Goal: Communication & Community: Ask a question

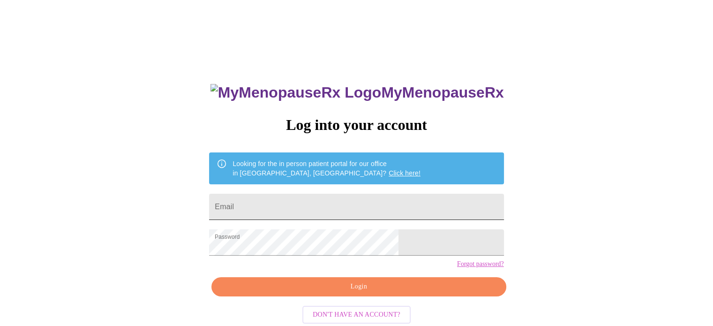
click at [348, 208] on input "Email" at bounding box center [356, 207] width 294 height 26
type input "[EMAIL_ADDRESS][DOMAIN_NAME]"
click at [350, 292] on span "Login" at bounding box center [358, 287] width 273 height 12
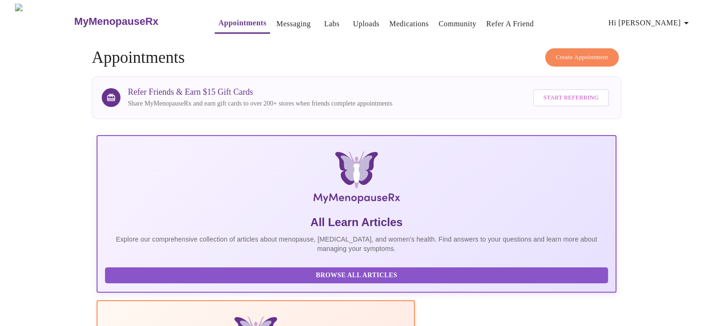
click at [277, 22] on link "Messaging" at bounding box center [293, 23] width 34 height 13
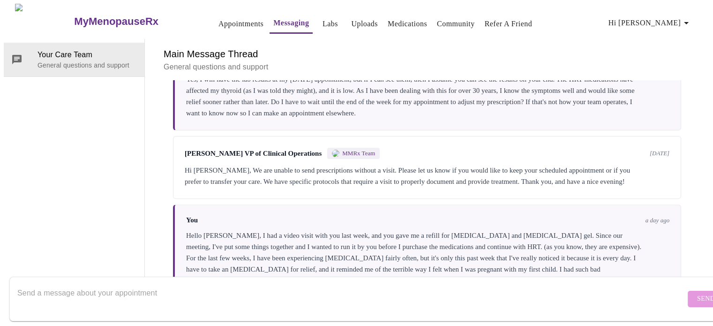
scroll to position [467, 0]
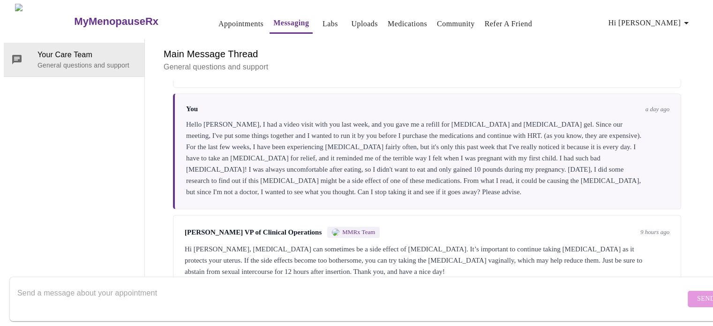
click at [181, 284] on textarea "Send a message about your appointment" at bounding box center [351, 299] width 668 height 30
type textarea "W"
click at [28, 284] on textarea "I'm on a dose of 200mg for progesterone. What about" at bounding box center [351, 299] width 668 height 30
click at [234, 284] on textarea "I'm currently on a dose of 200mg for progesterone. What about" at bounding box center [351, 299] width 668 height 30
type textarea "I'm currently on a dose of 200mg for [MEDICAL_DATA]. What about taking 100 mg i…"
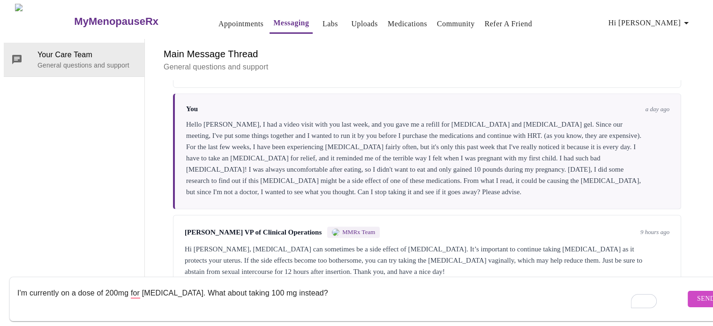
click at [697, 293] on span "Send" at bounding box center [706, 299] width 18 height 12
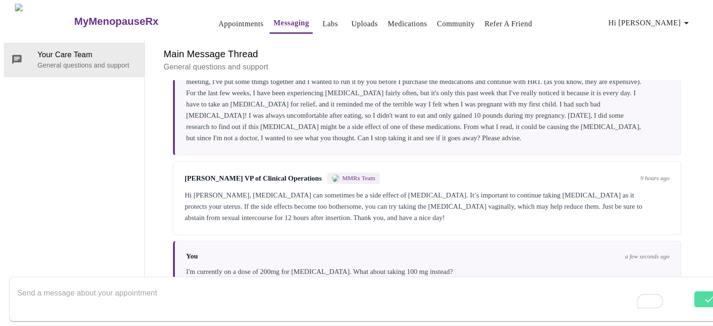
scroll to position [523, 0]
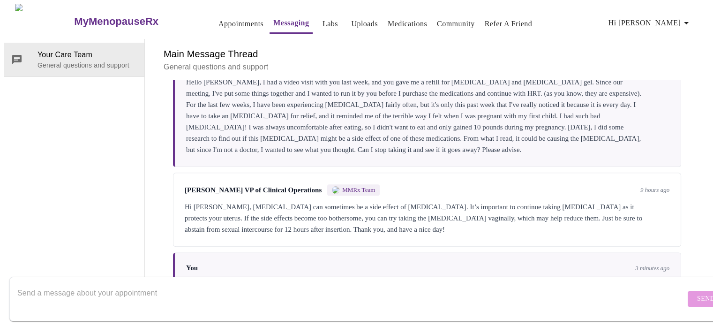
scroll to position [523, 0]
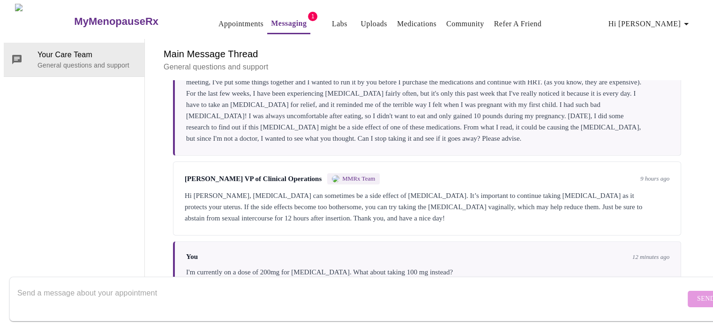
scroll to position [616, 0]
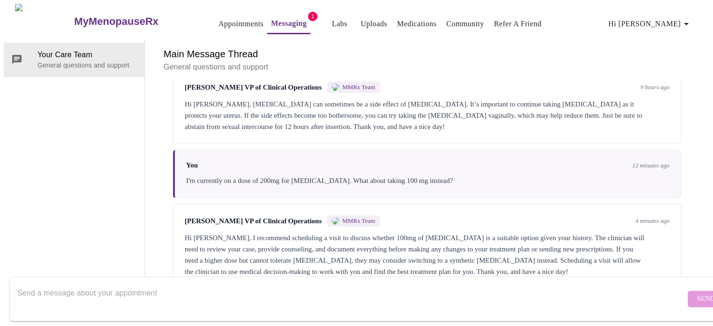
click at [130, 289] on textarea "Send a message about your appointment" at bounding box center [351, 299] width 668 height 30
type textarea "I just paid for a visit a week ago."
click at [697, 293] on span "Send" at bounding box center [706, 299] width 18 height 12
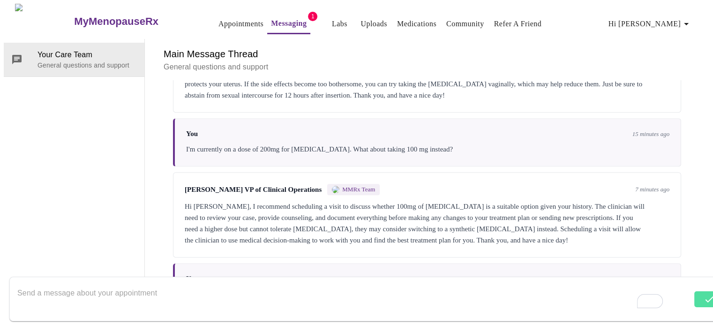
scroll to position [672, 0]
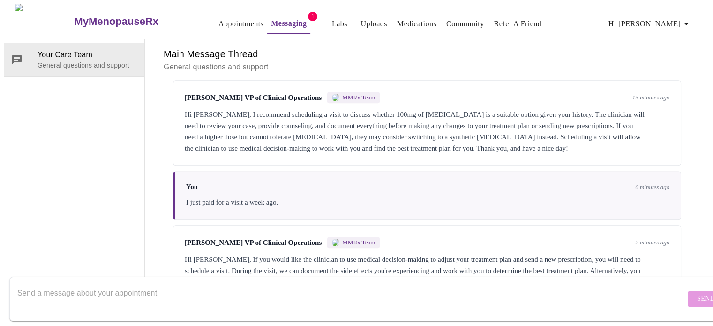
scroll to position [764, 0]
